Goal: Check status: Check status

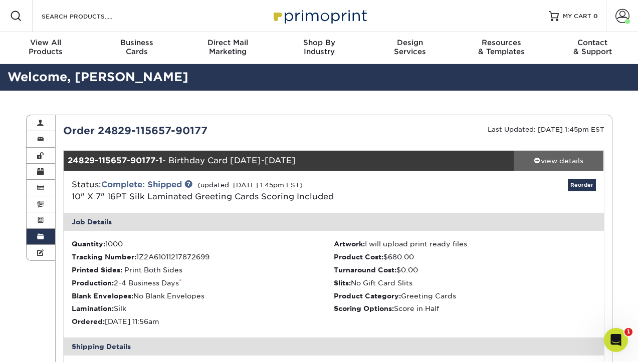
click at [553, 158] on div "view details" at bounding box center [558, 161] width 90 height 10
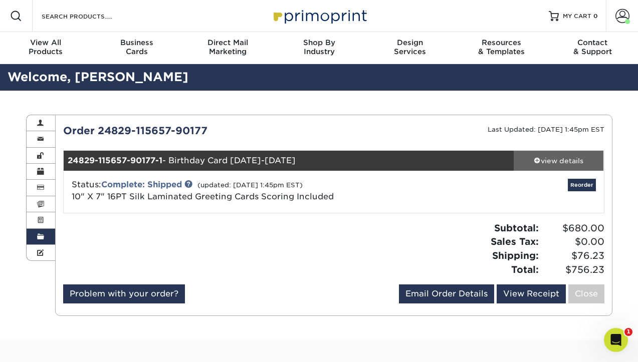
click at [553, 158] on div "view details" at bounding box center [558, 161] width 90 height 10
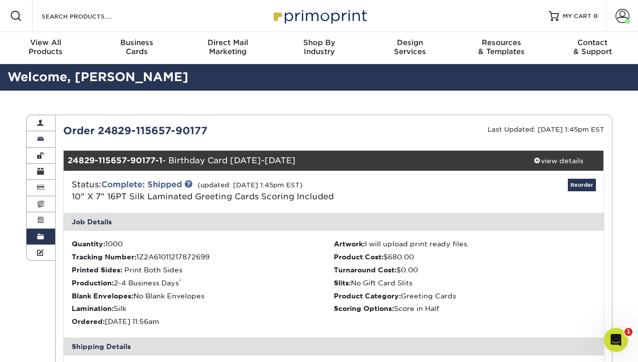
click at [42, 141] on span at bounding box center [40, 139] width 7 height 8
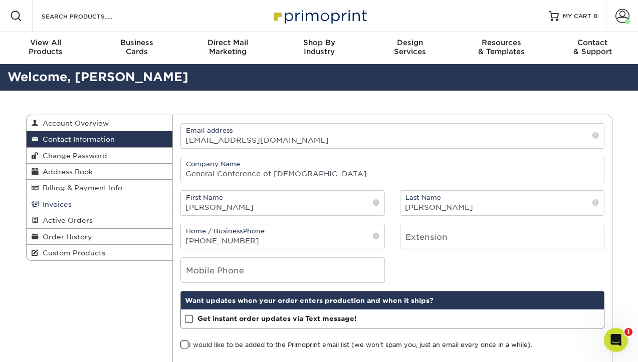
click at [55, 204] on span "Invoices" at bounding box center [55, 204] width 33 height 8
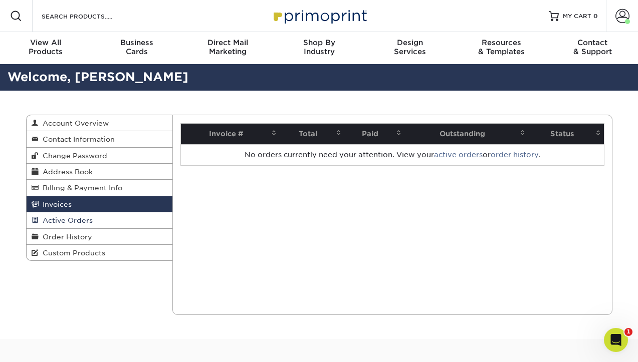
click at [59, 220] on span "Active Orders" at bounding box center [66, 220] width 54 height 8
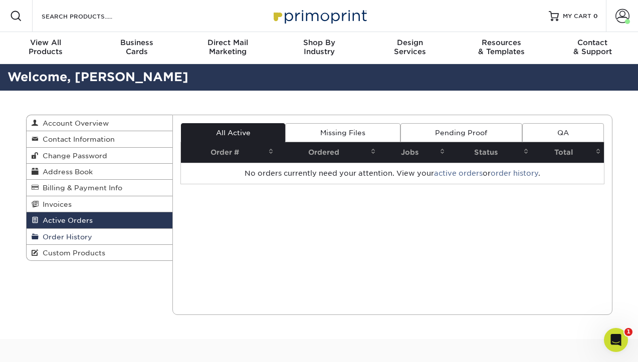
click at [61, 236] on span "Order History" at bounding box center [66, 237] width 54 height 8
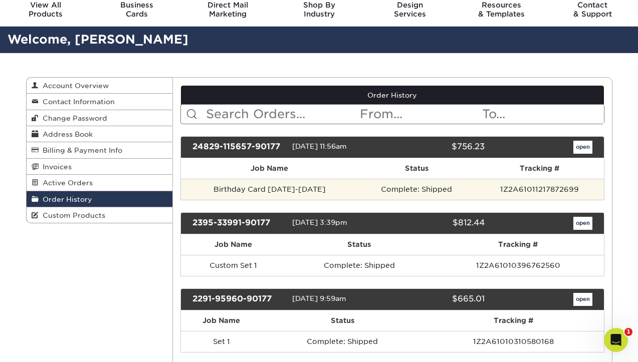
scroll to position [39, 0]
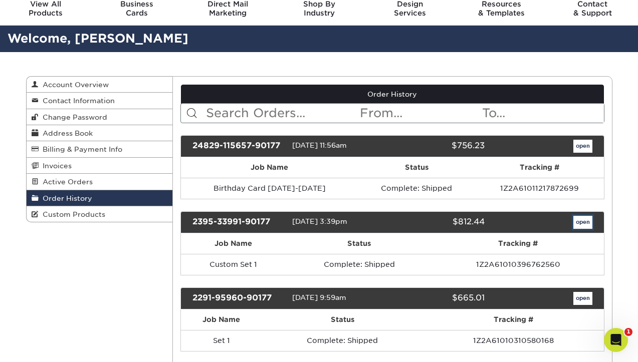
click at [585, 220] on link "open" at bounding box center [582, 222] width 19 height 13
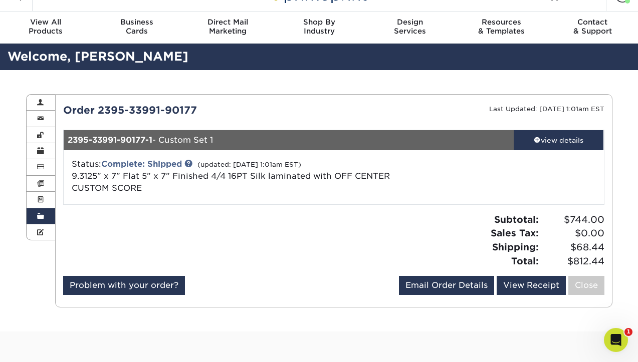
scroll to position [27, 0]
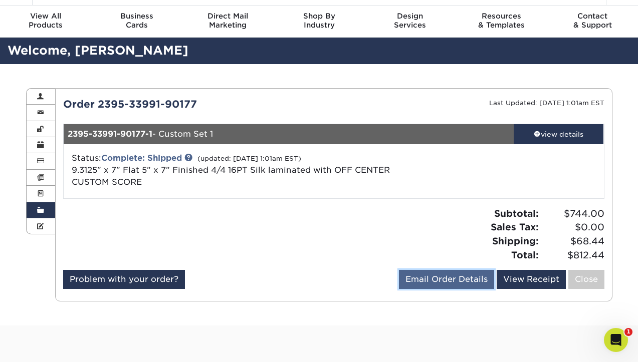
click at [454, 283] on link "Email Order Details" at bounding box center [446, 279] width 95 height 19
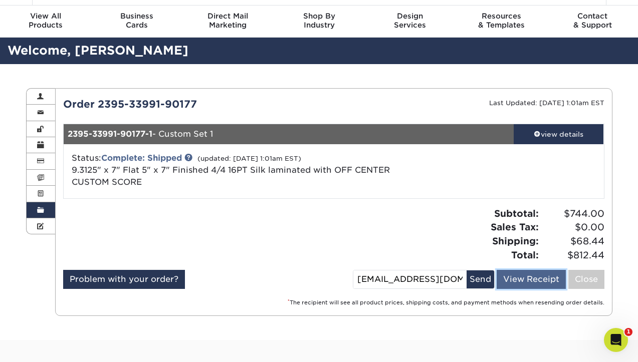
click at [521, 278] on link "View Receipt" at bounding box center [530, 279] width 69 height 19
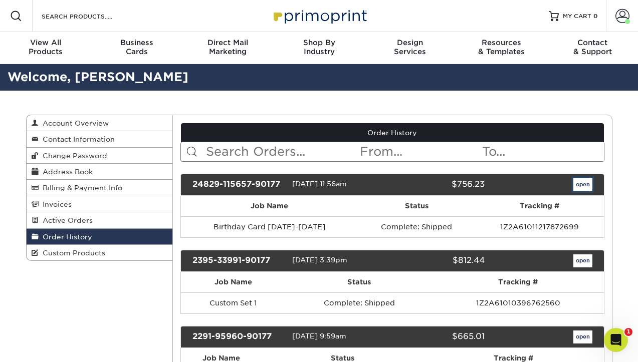
click at [581, 186] on link "open" at bounding box center [582, 184] width 19 height 13
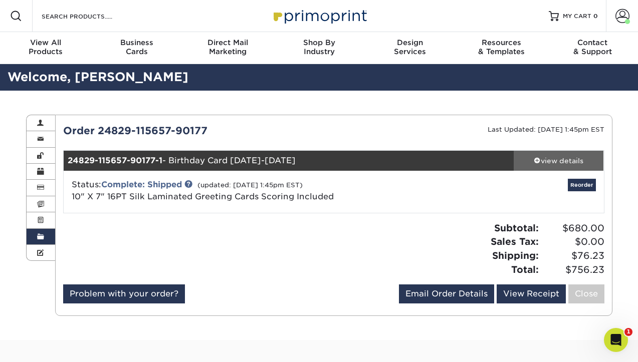
click at [564, 160] on div "view details" at bounding box center [558, 161] width 90 height 10
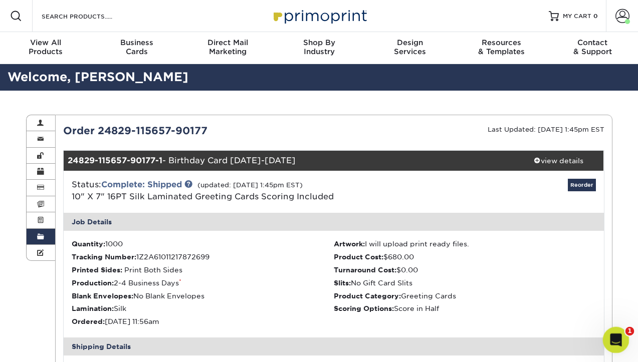
click at [614, 338] on icon "Open Intercom Messenger" at bounding box center [614, 339] width 17 height 17
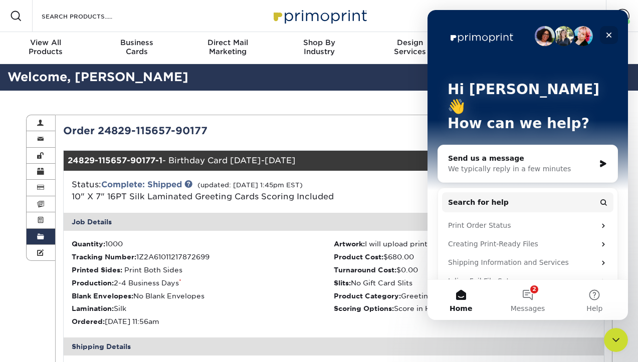
click at [610, 36] on icon "Close" at bounding box center [609, 36] width 6 height 6
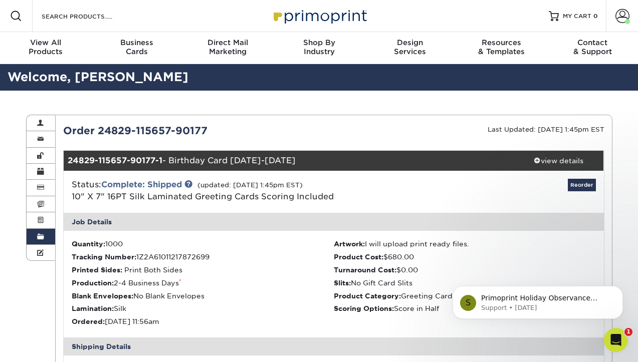
click at [297, 286] on li "Production: 2-4 Business Days *" at bounding box center [203, 283] width 262 height 10
